Goal: Information Seeking & Learning: Learn about a topic

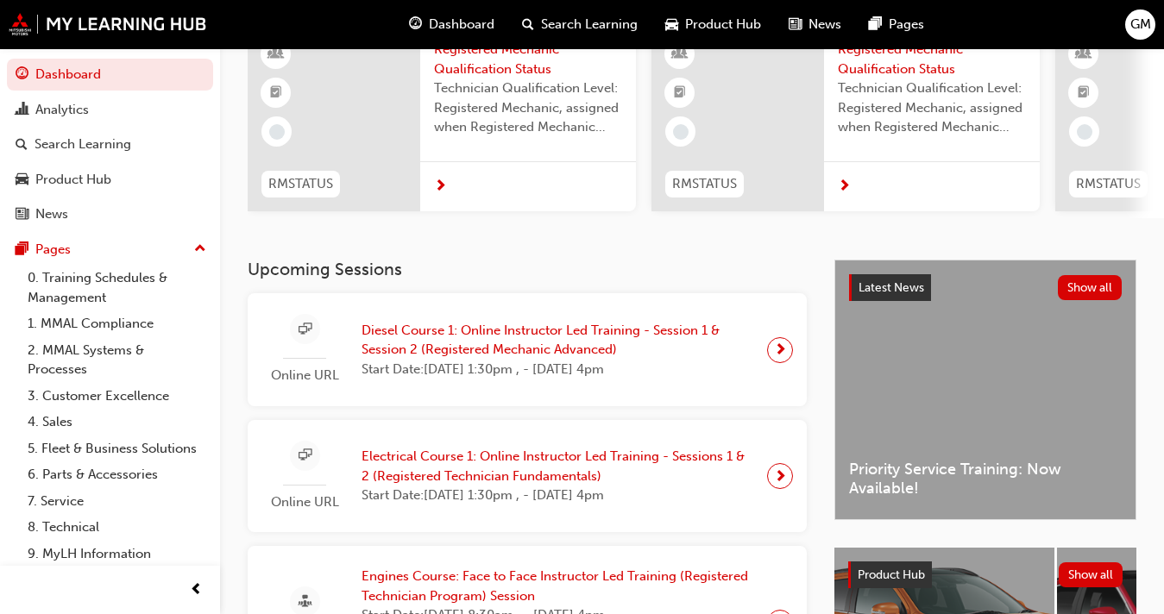
scroll to position [162, 0]
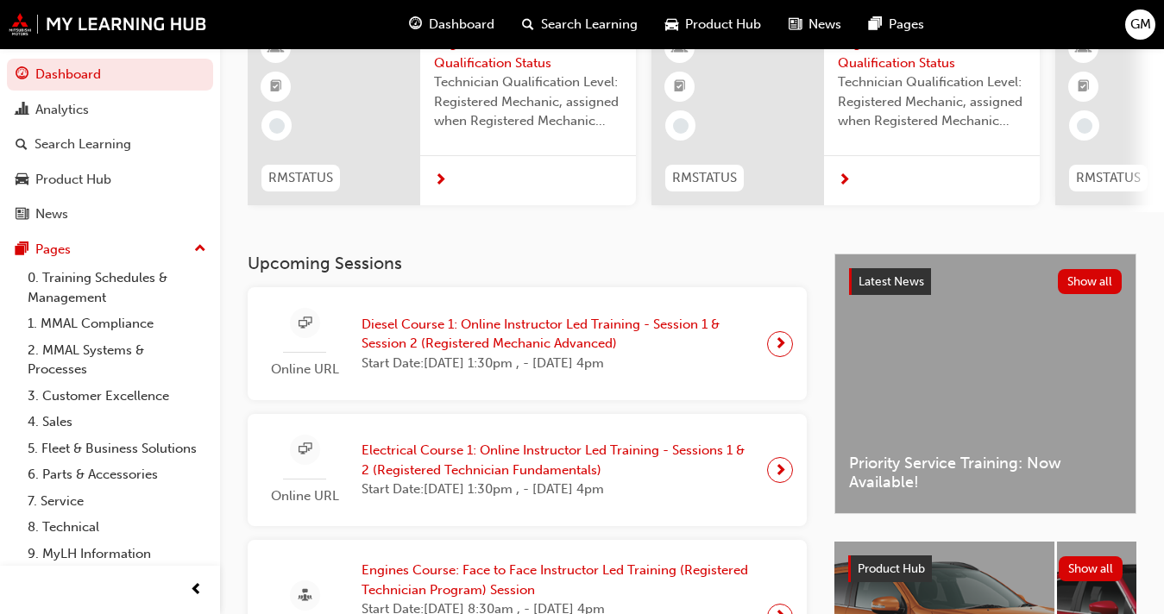
click at [560, 354] on span "Diesel Course 1: Online Instructor Led Training - Session 1 & Session 2 (Regist…" at bounding box center [558, 334] width 392 height 39
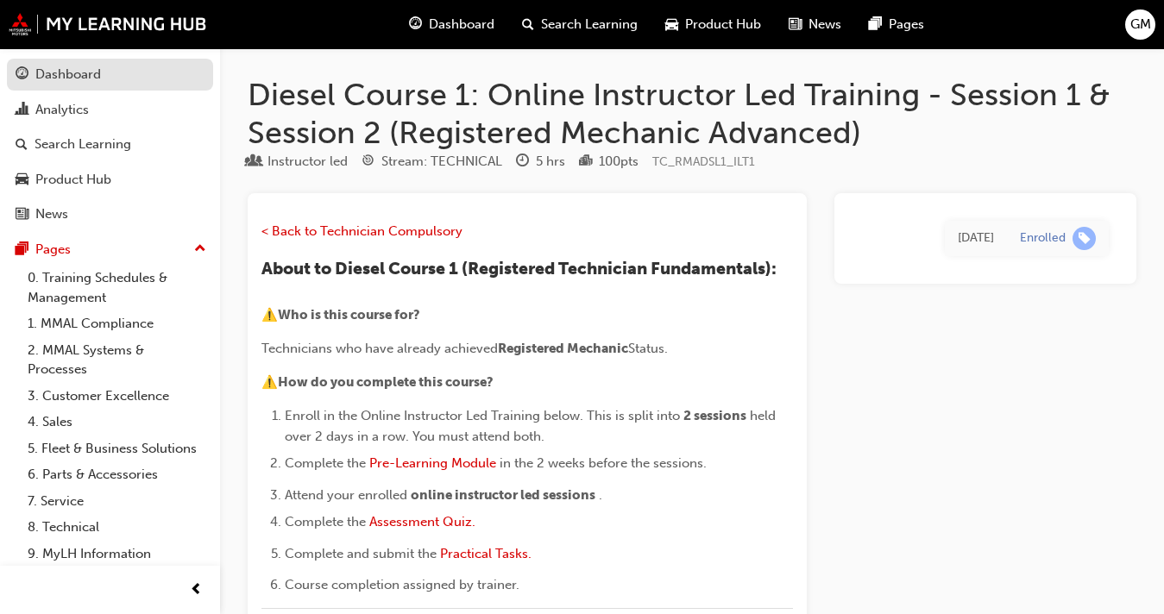
click at [110, 79] on div "Dashboard" at bounding box center [110, 75] width 189 height 22
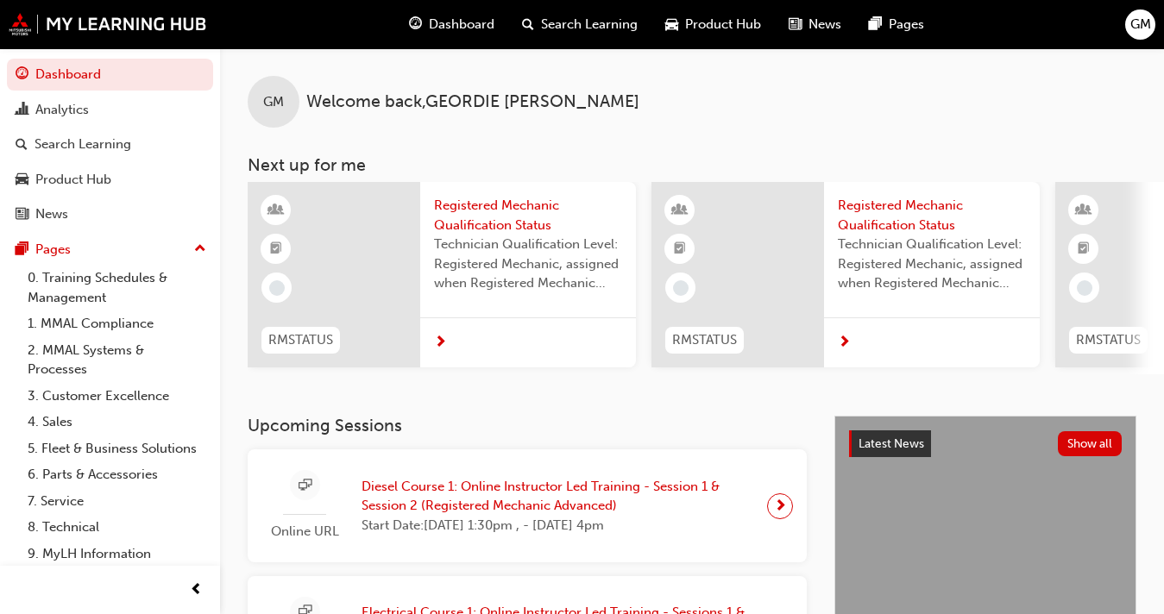
click at [449, 503] on span "Diesel Course 1: Online Instructor Led Training - Session 1 & Session 2 (Regist…" at bounding box center [558, 496] width 392 height 39
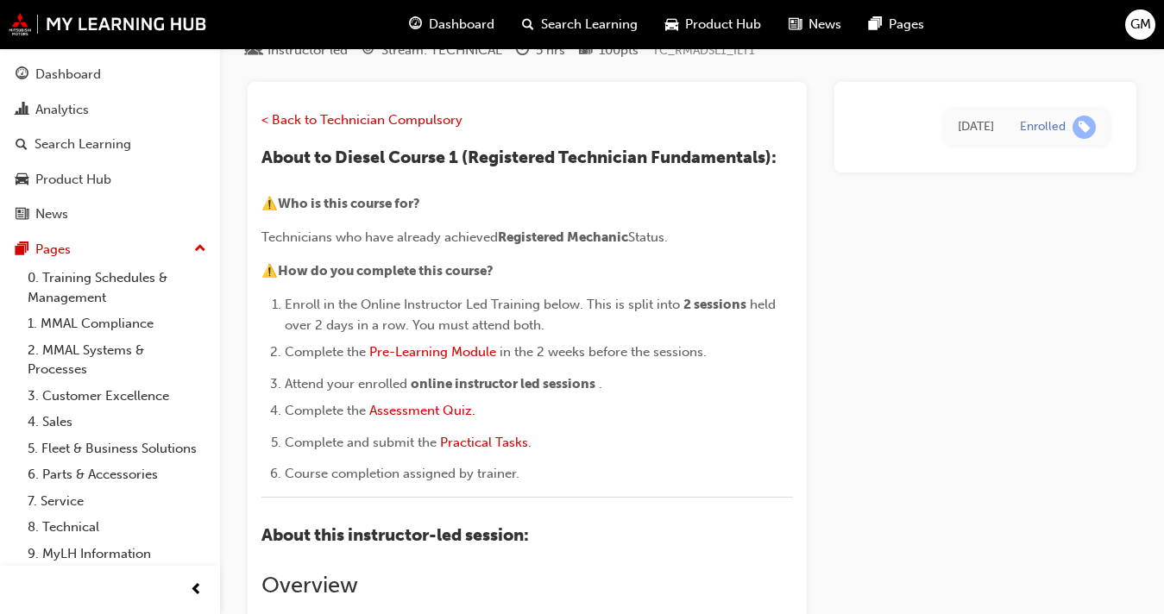
scroll to position [110, 0]
click at [122, 85] on div "Dashboard" at bounding box center [110, 75] width 189 height 22
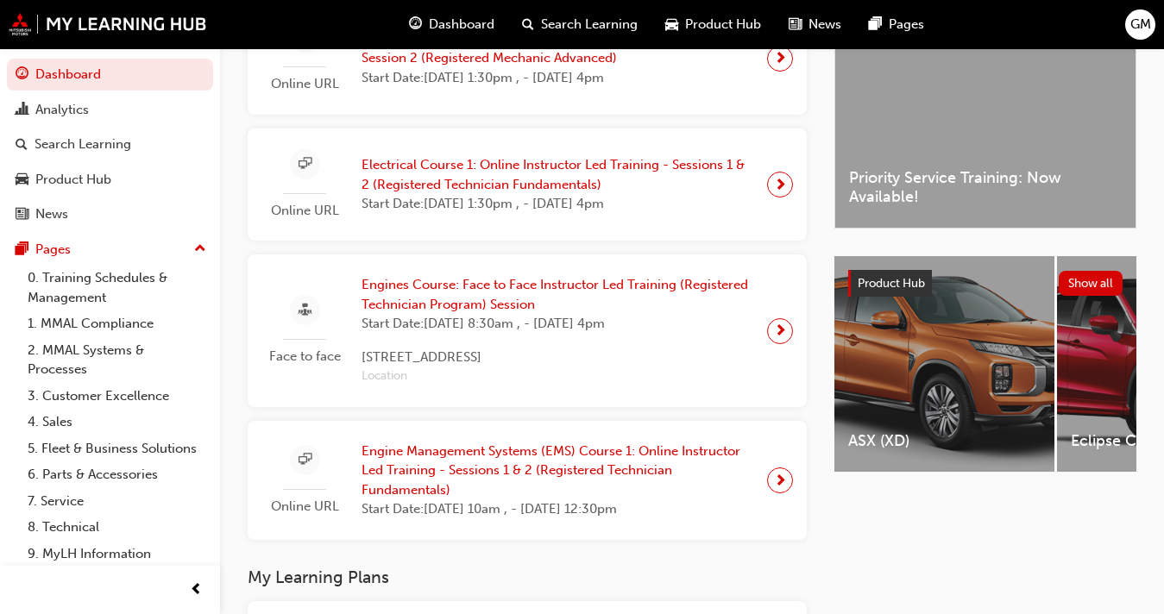
scroll to position [475, 0]
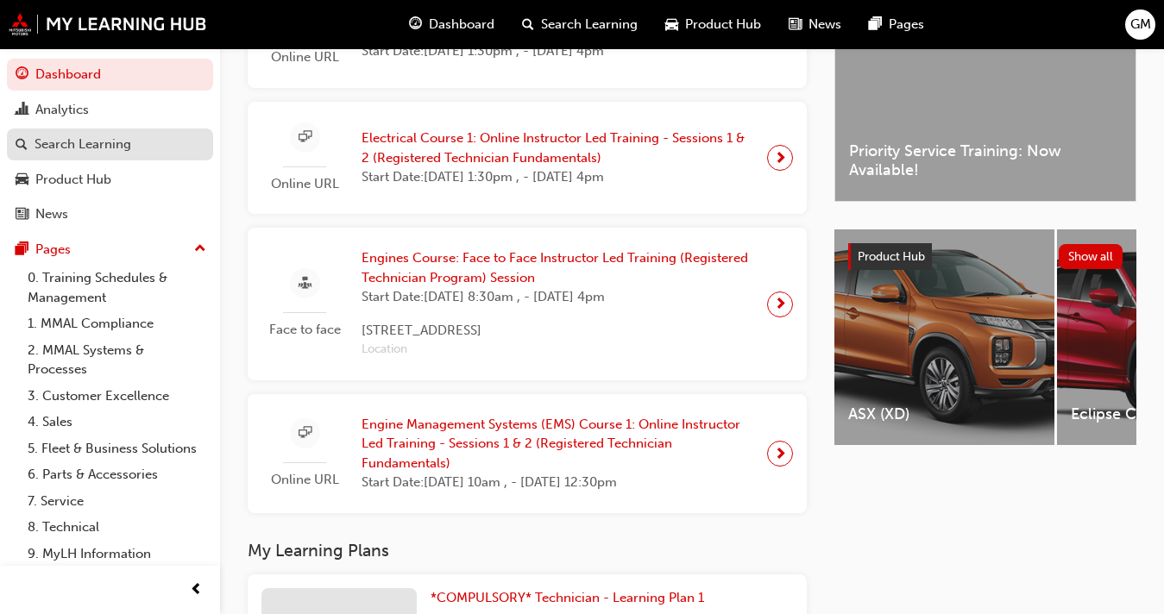
click at [84, 150] on div "Search Learning" at bounding box center [83, 145] width 97 height 20
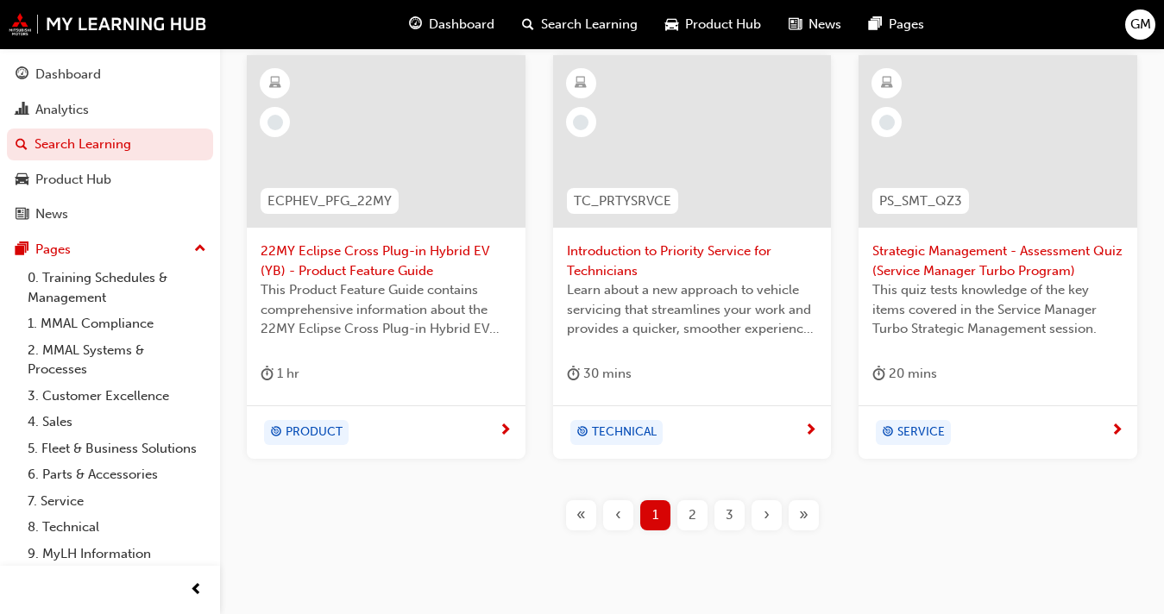
scroll to position [801, 0]
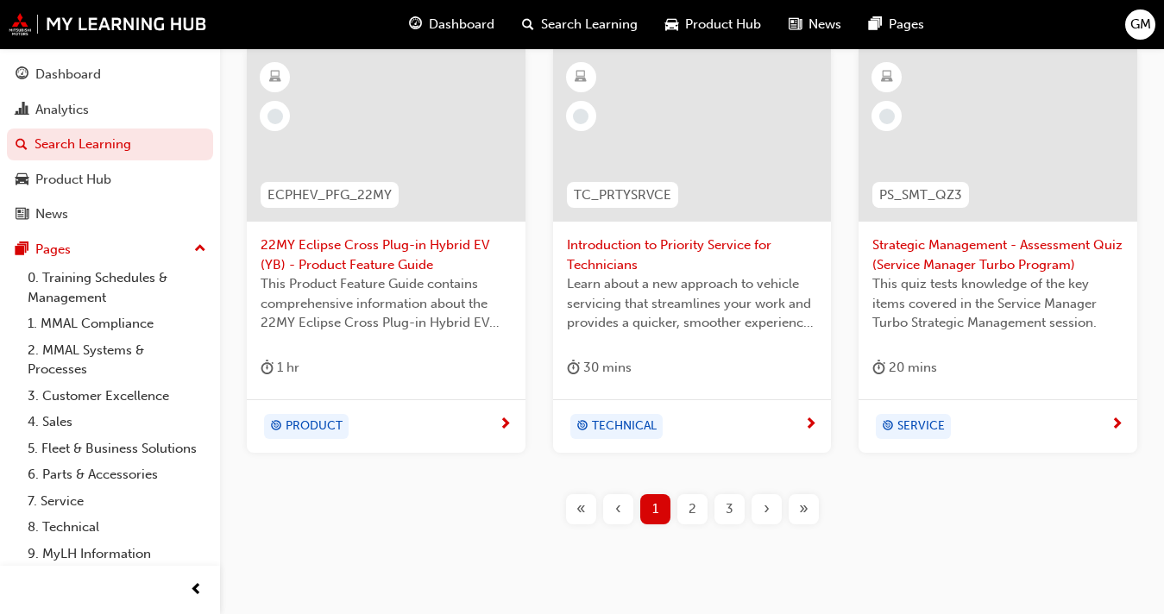
click at [686, 503] on div "2" at bounding box center [692, 510] width 30 height 30
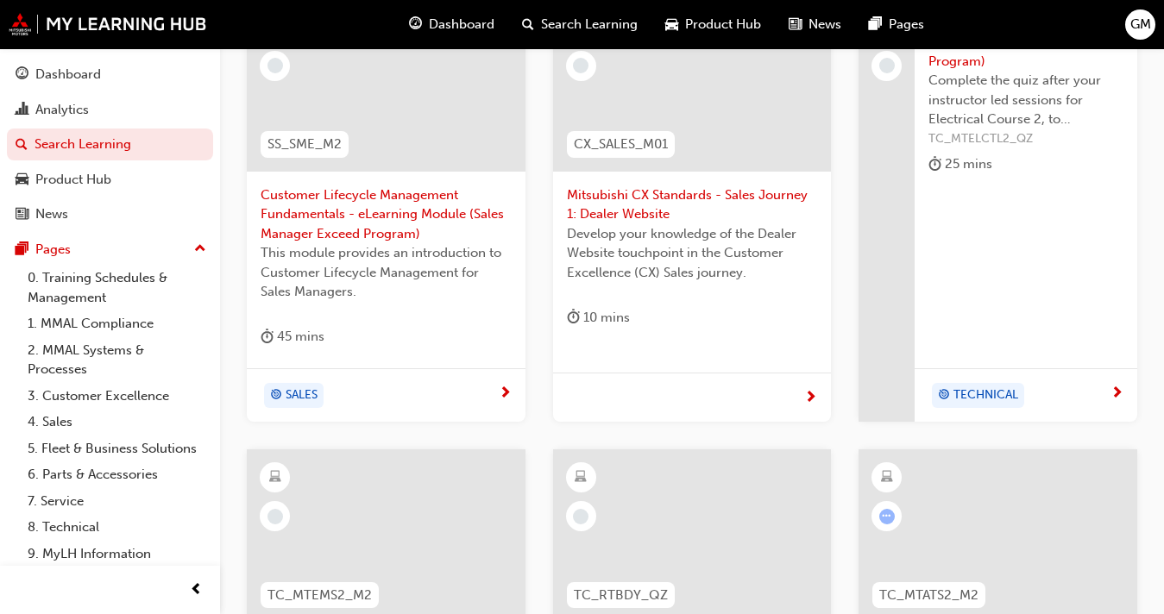
scroll to position [371, 0]
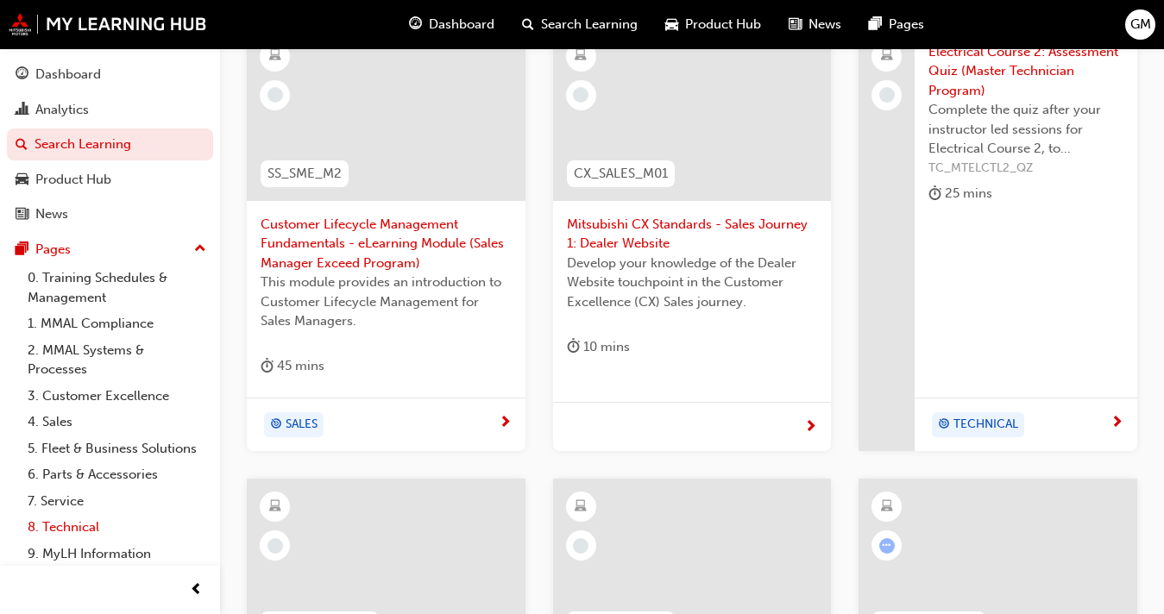
click at [57, 541] on link "8. Technical" at bounding box center [117, 527] width 192 height 27
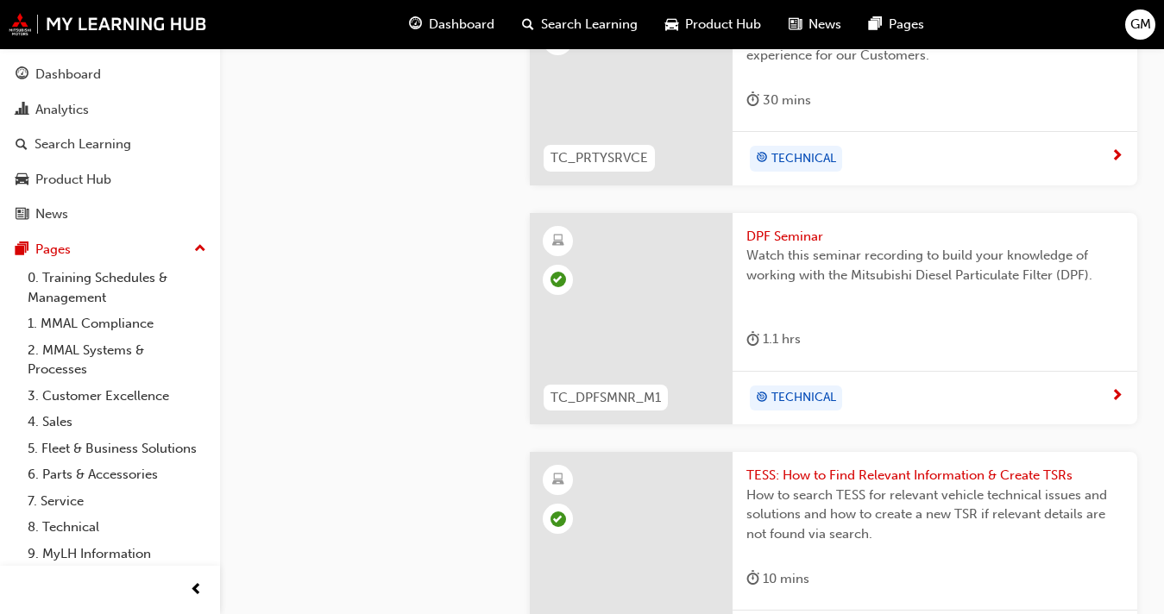
scroll to position [1191, 0]
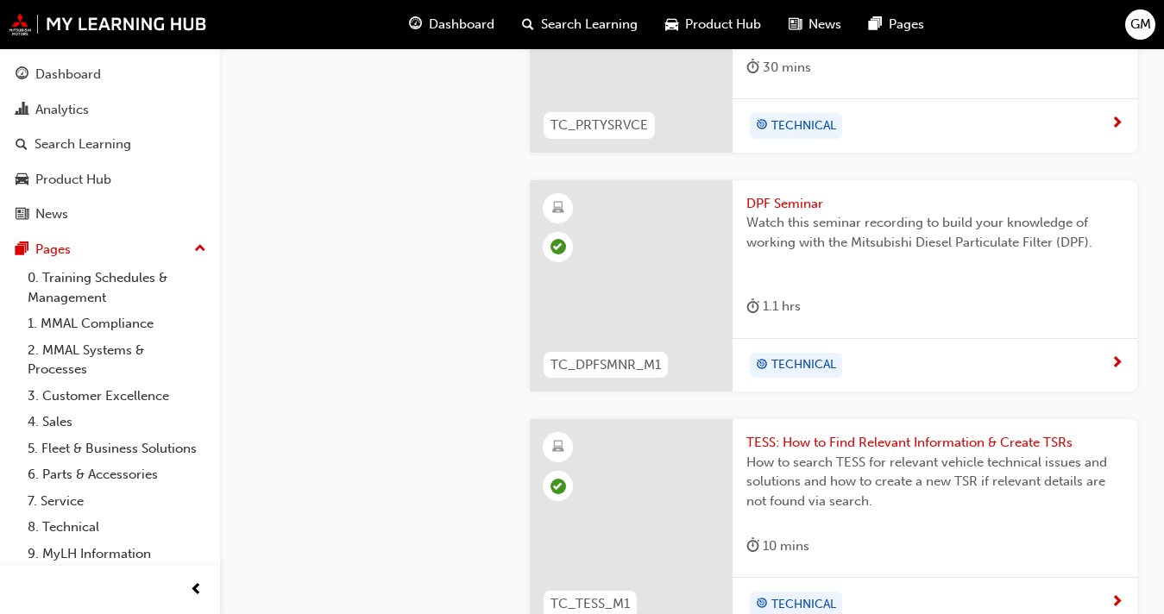
click at [824, 314] on div "1.1 hrs" at bounding box center [935, 310] width 377 height 28
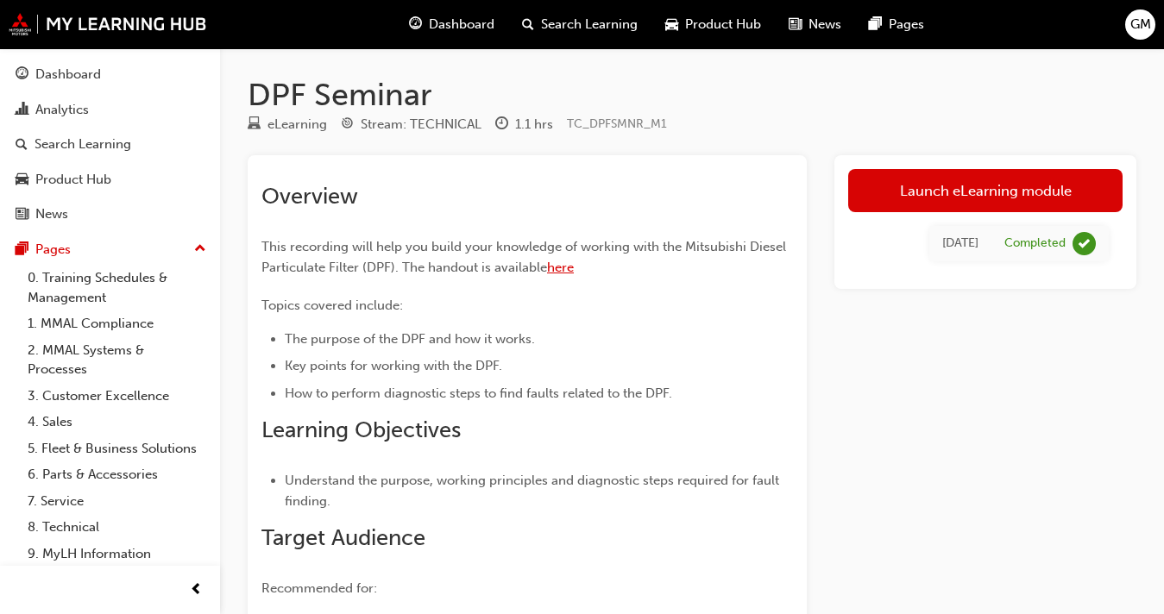
click at [563, 268] on span "here" at bounding box center [560, 268] width 27 height 16
